Goal: Information Seeking & Learning: Learn about a topic

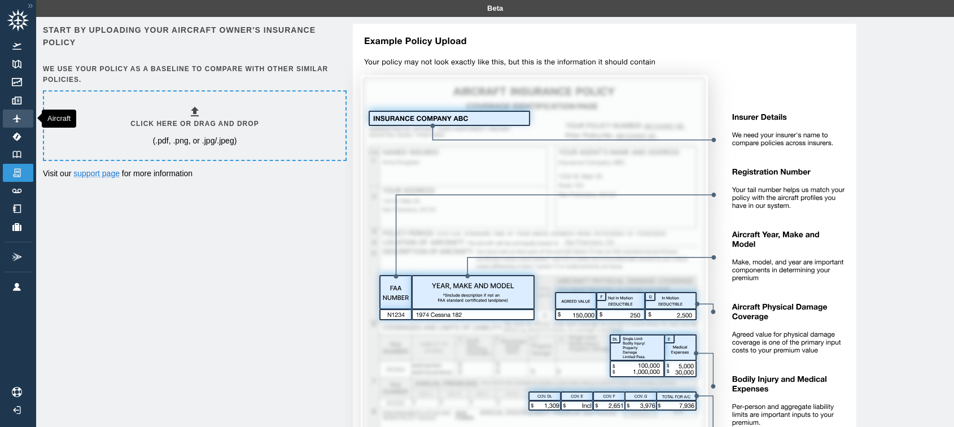
click at [12, 118] on img at bounding box center [17, 119] width 12 height 8
click at [14, 299] on div at bounding box center [18, 339] width 36 height 87
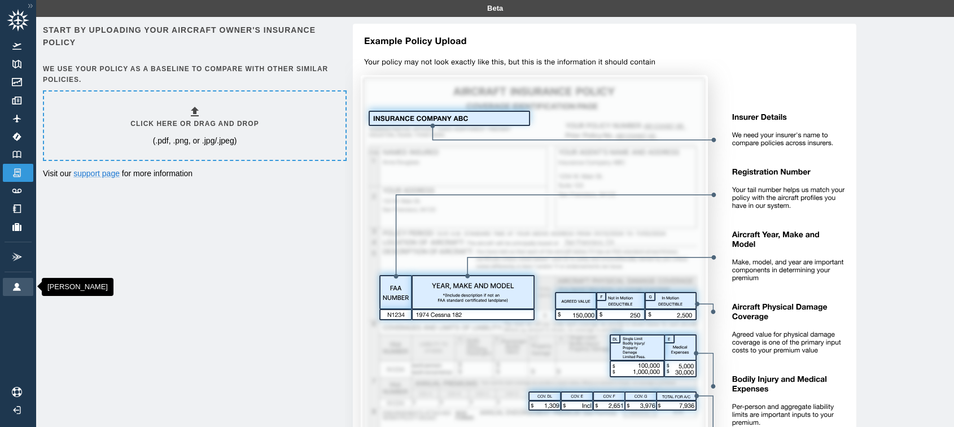
click at [15, 283] on img at bounding box center [17, 287] width 12 height 8
